Goal: Book appointment/travel/reservation

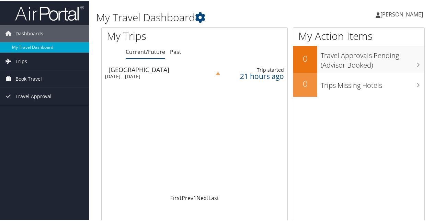
click at [28, 80] on span "Book Travel" at bounding box center [28, 78] width 26 height 17
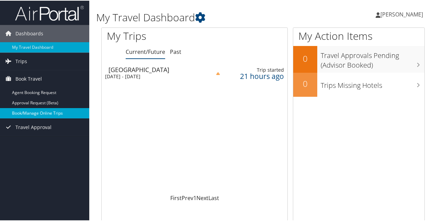
click at [45, 111] on link "Book/Manage Online Trips" at bounding box center [44, 112] width 89 height 10
click at [44, 112] on link "Book/Manage Online Trips" at bounding box center [44, 112] width 89 height 10
